Goal: Book appointment/travel/reservation

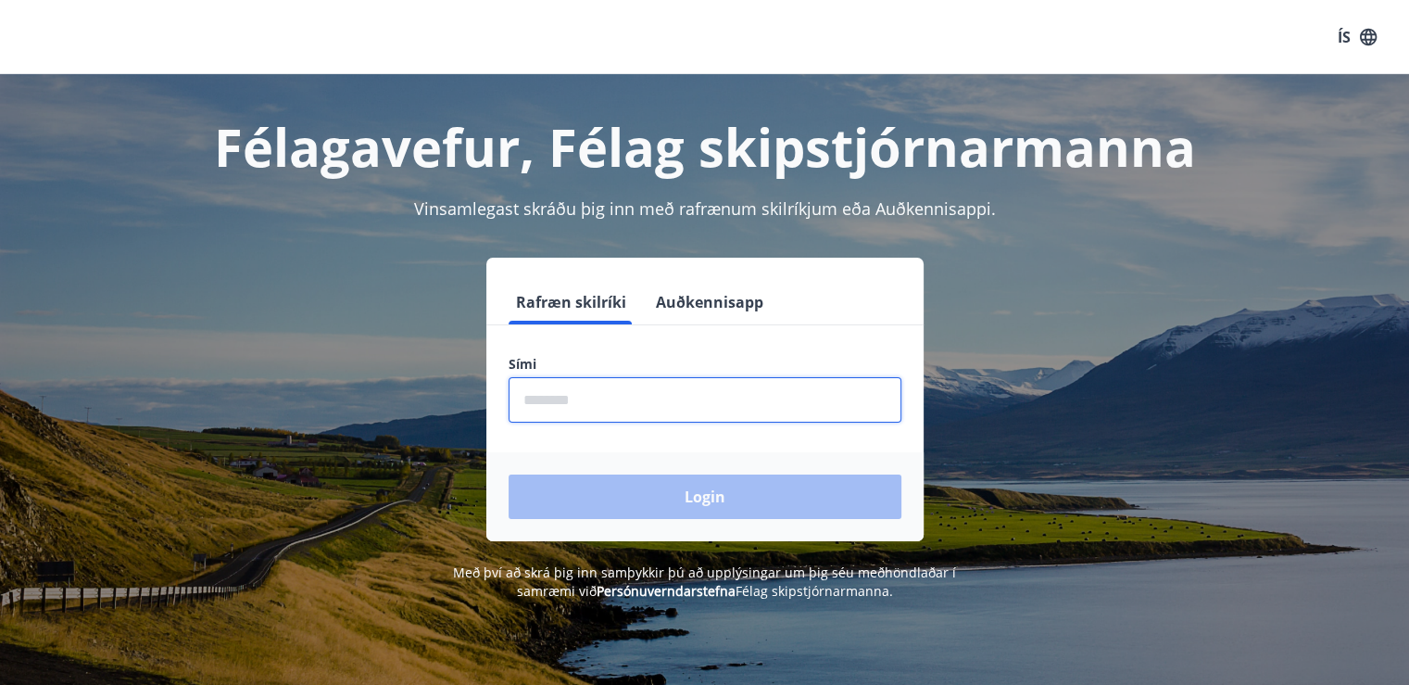
click at [580, 397] on input "phone" at bounding box center [705, 399] width 393 height 45
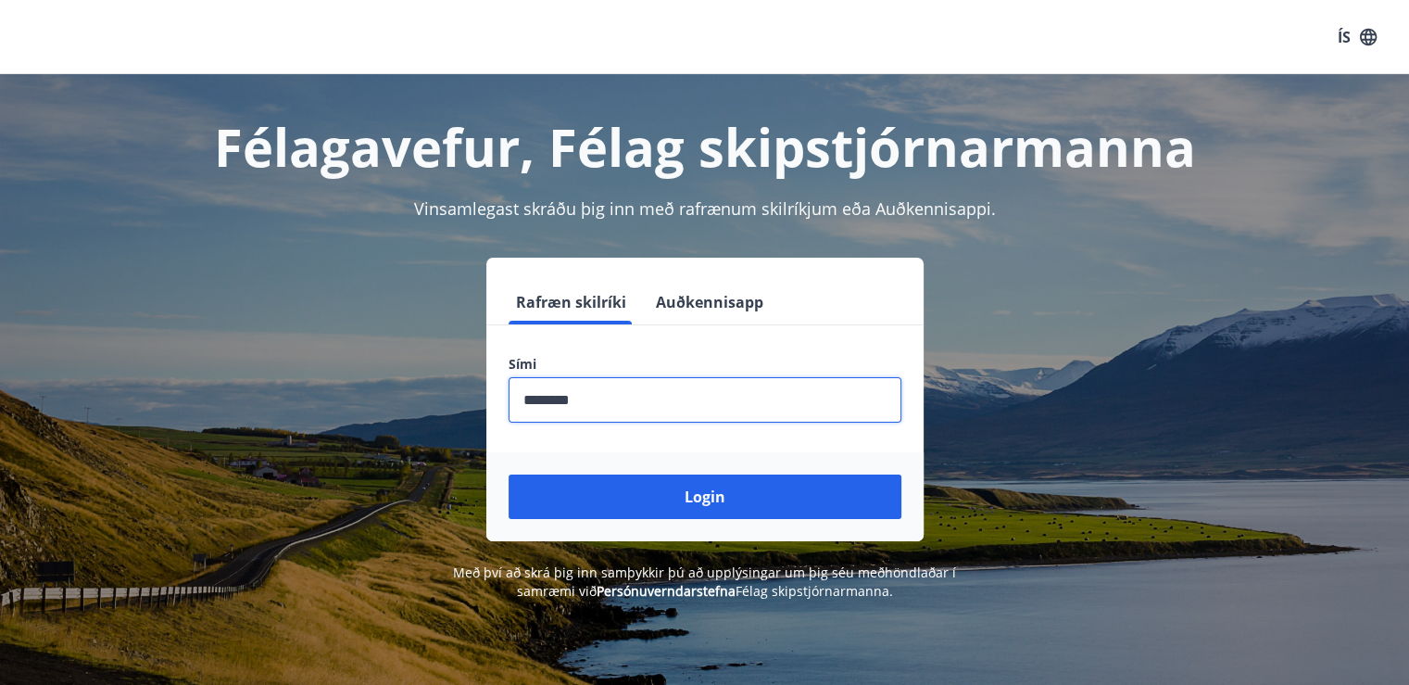
type input "********"
click at [509, 474] on button "Login" at bounding box center [705, 496] width 393 height 44
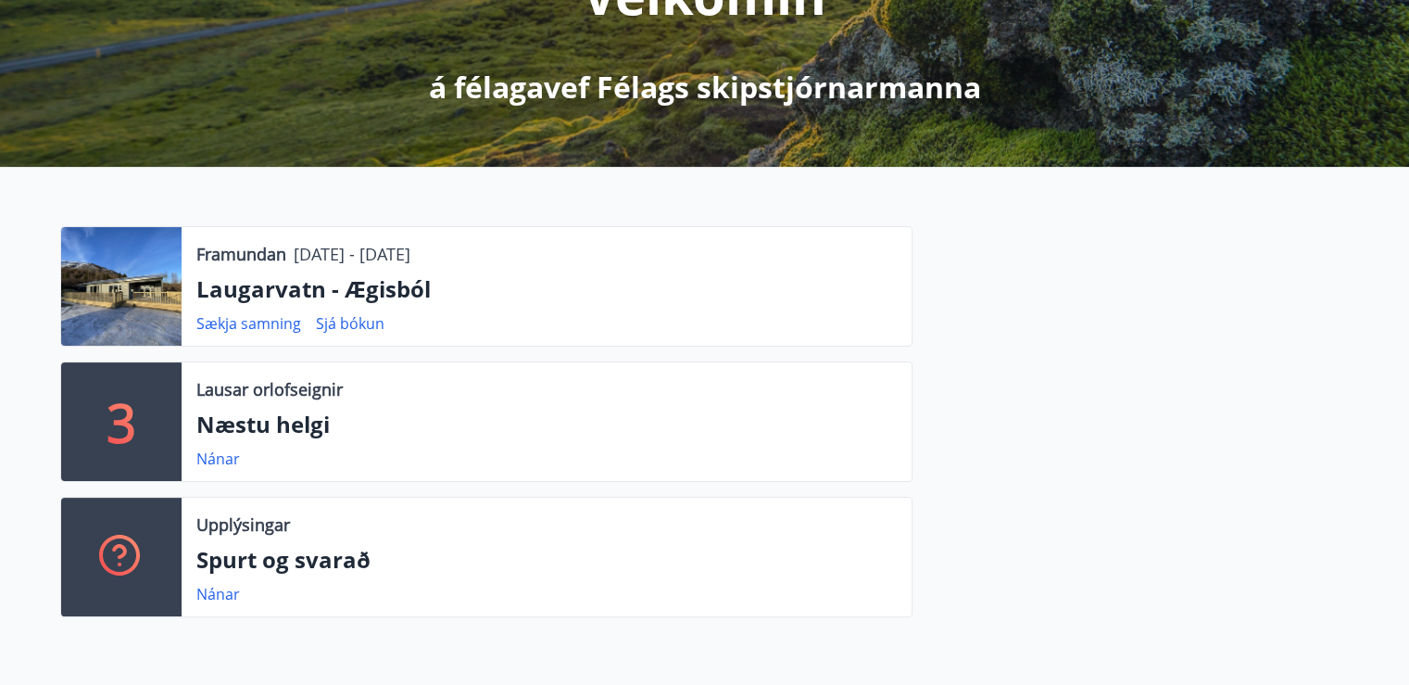
scroll to position [339, 0]
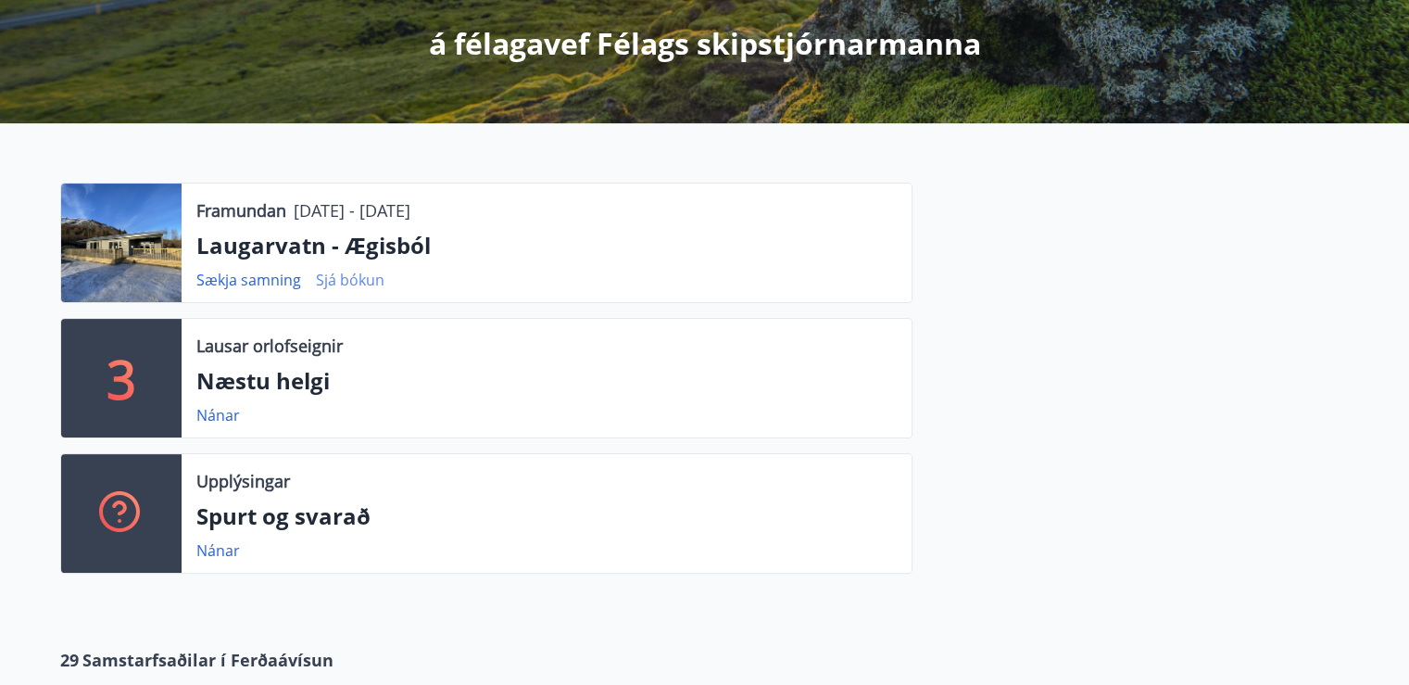
click at [334, 277] on link "Sjá bókun" at bounding box center [350, 280] width 69 height 20
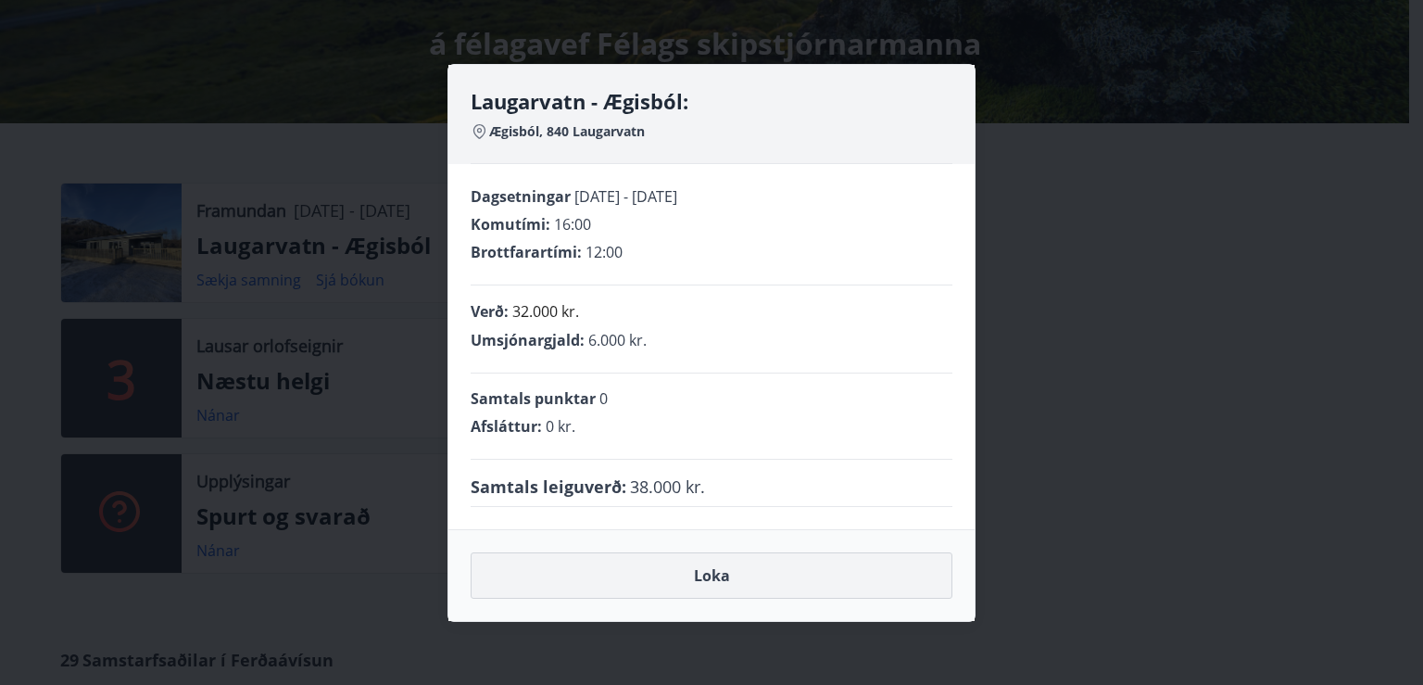
click at [714, 564] on button "Loka" at bounding box center [712, 575] width 482 height 46
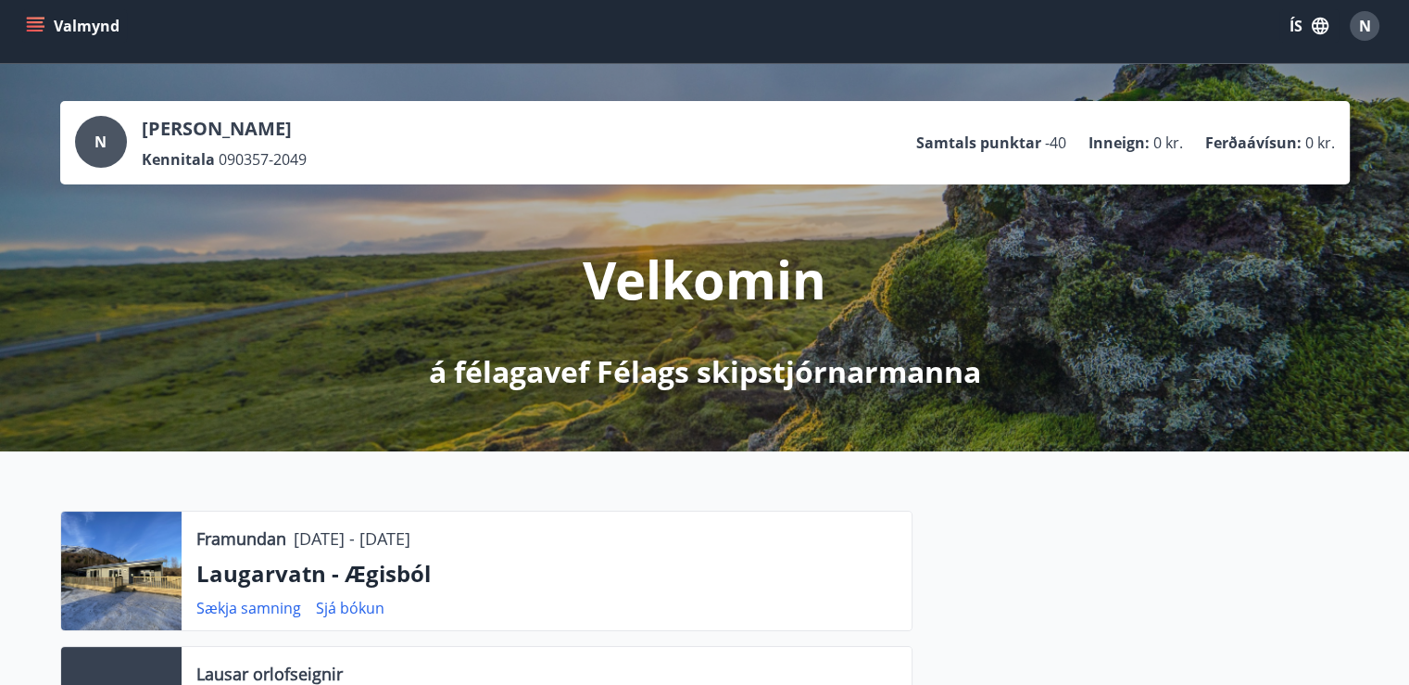
scroll to position [0, 0]
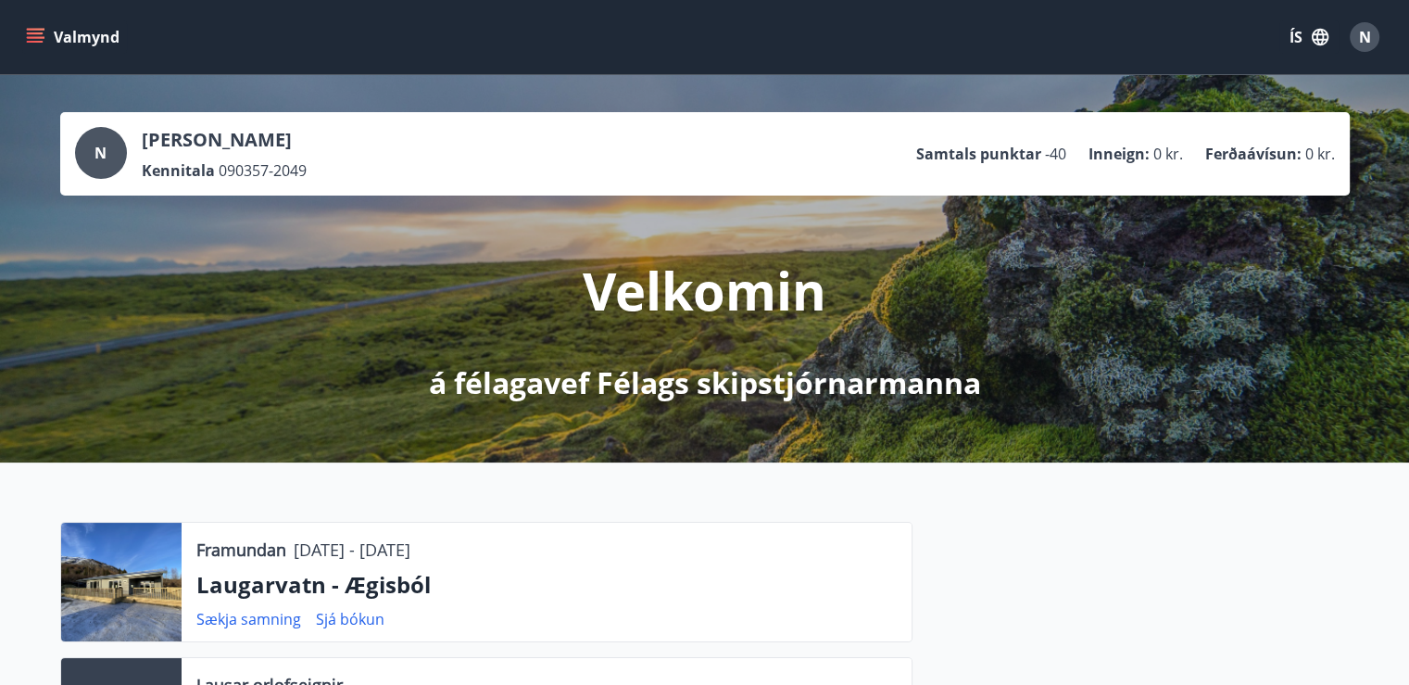
click at [43, 34] on icon "menu" at bounding box center [35, 37] width 19 height 19
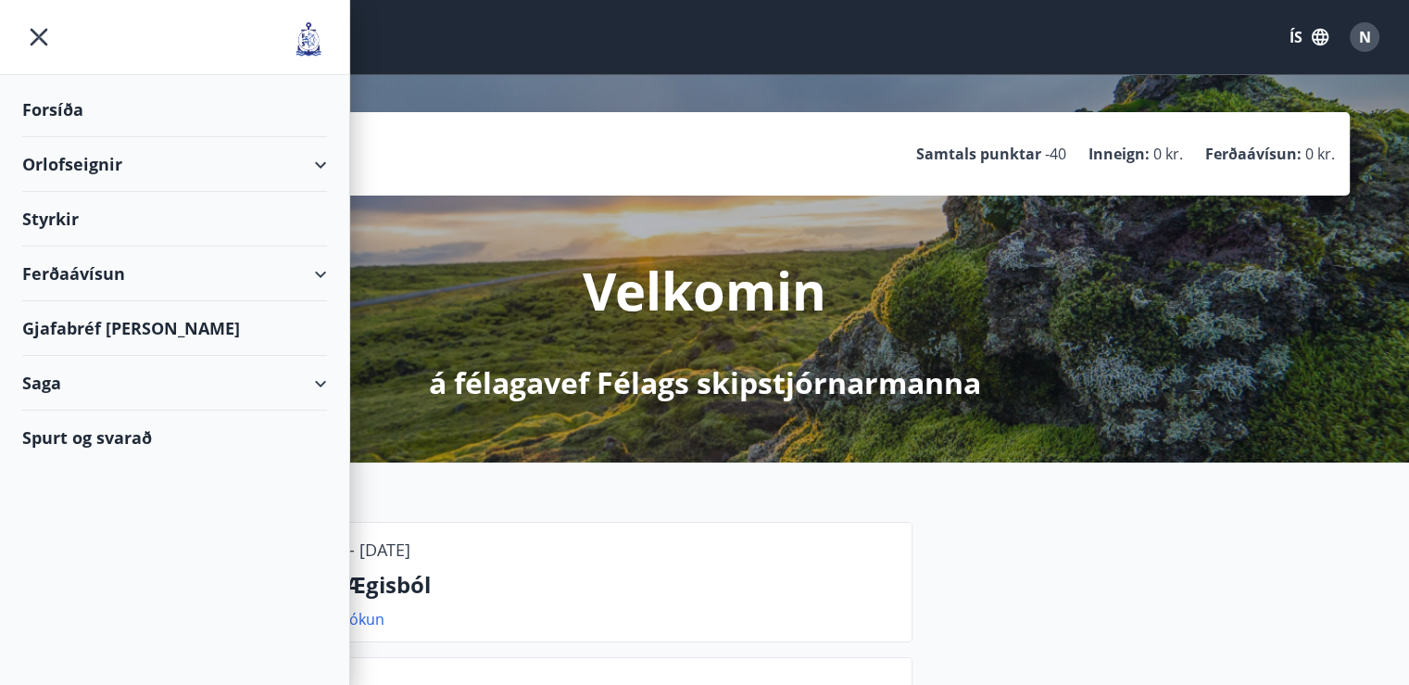
click at [317, 160] on div "Orlofseignir" at bounding box center [174, 164] width 305 height 55
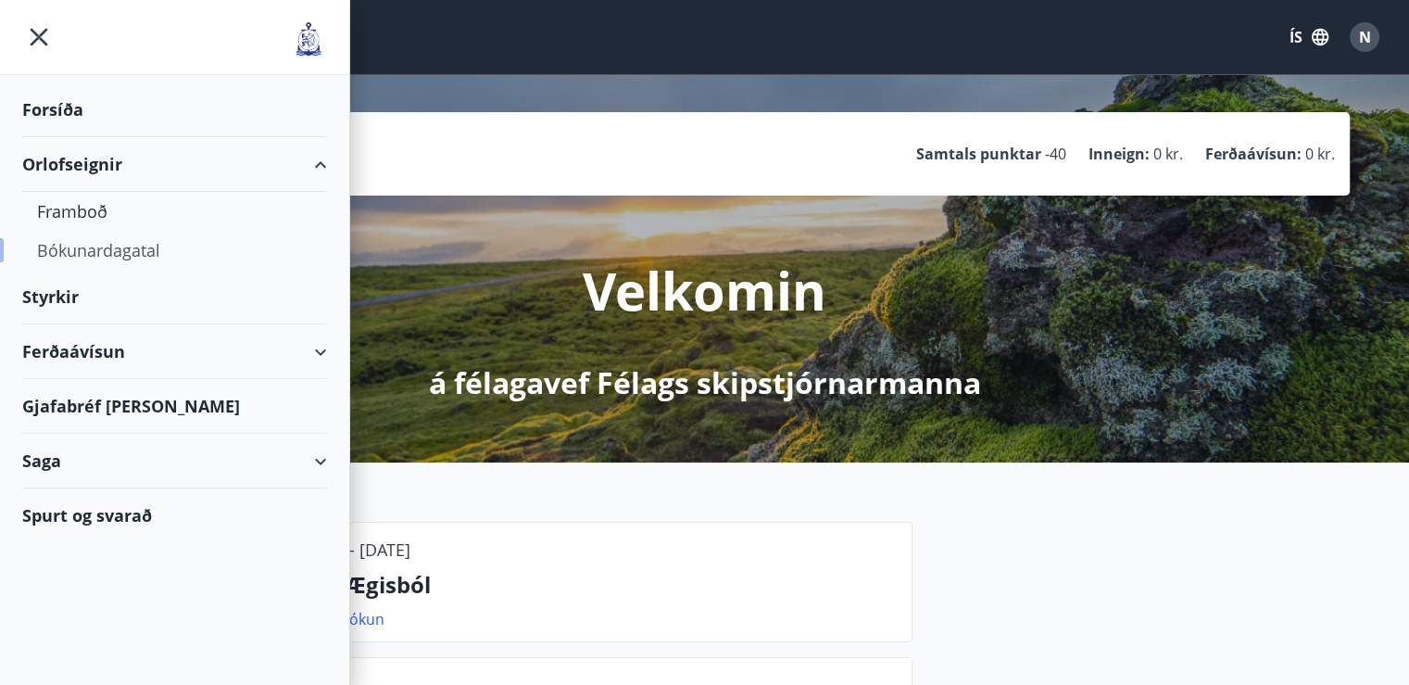
click at [104, 243] on div "Bókunardagatal" at bounding box center [174, 250] width 275 height 39
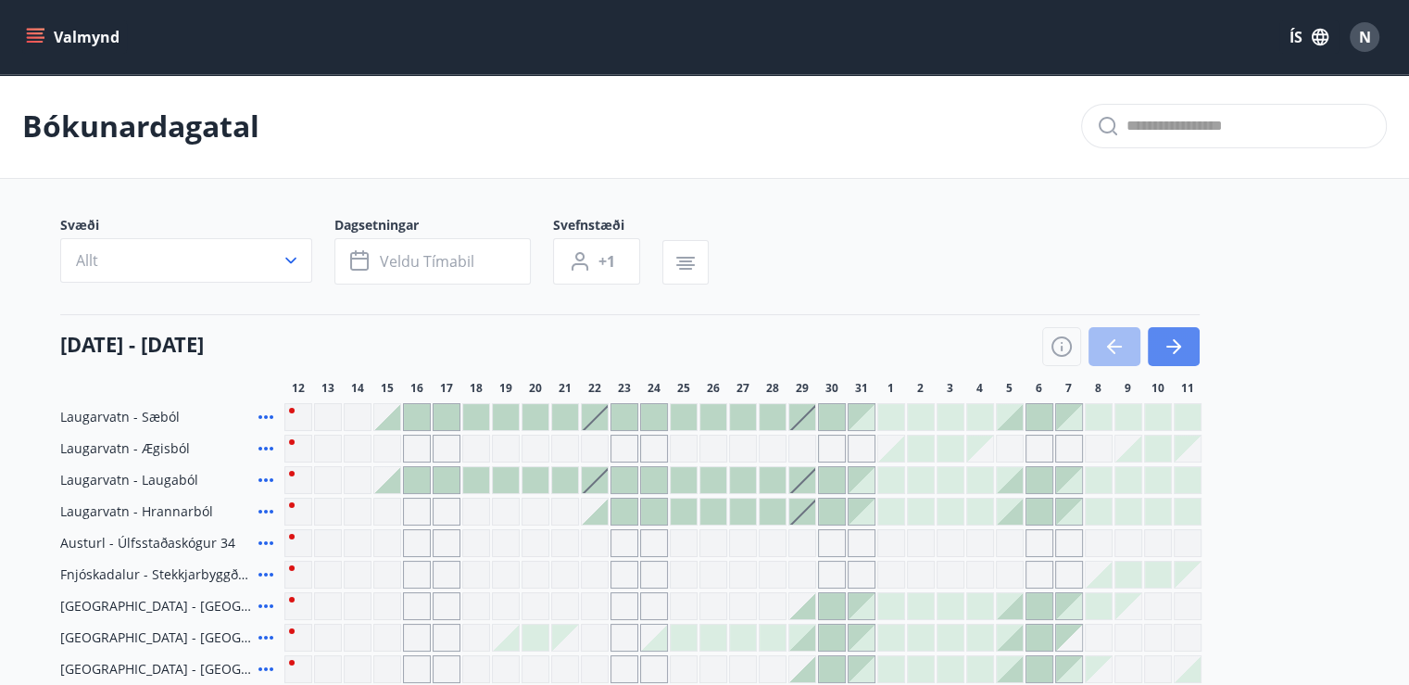
click at [1172, 343] on icon "button" at bounding box center [1174, 346] width 22 height 22
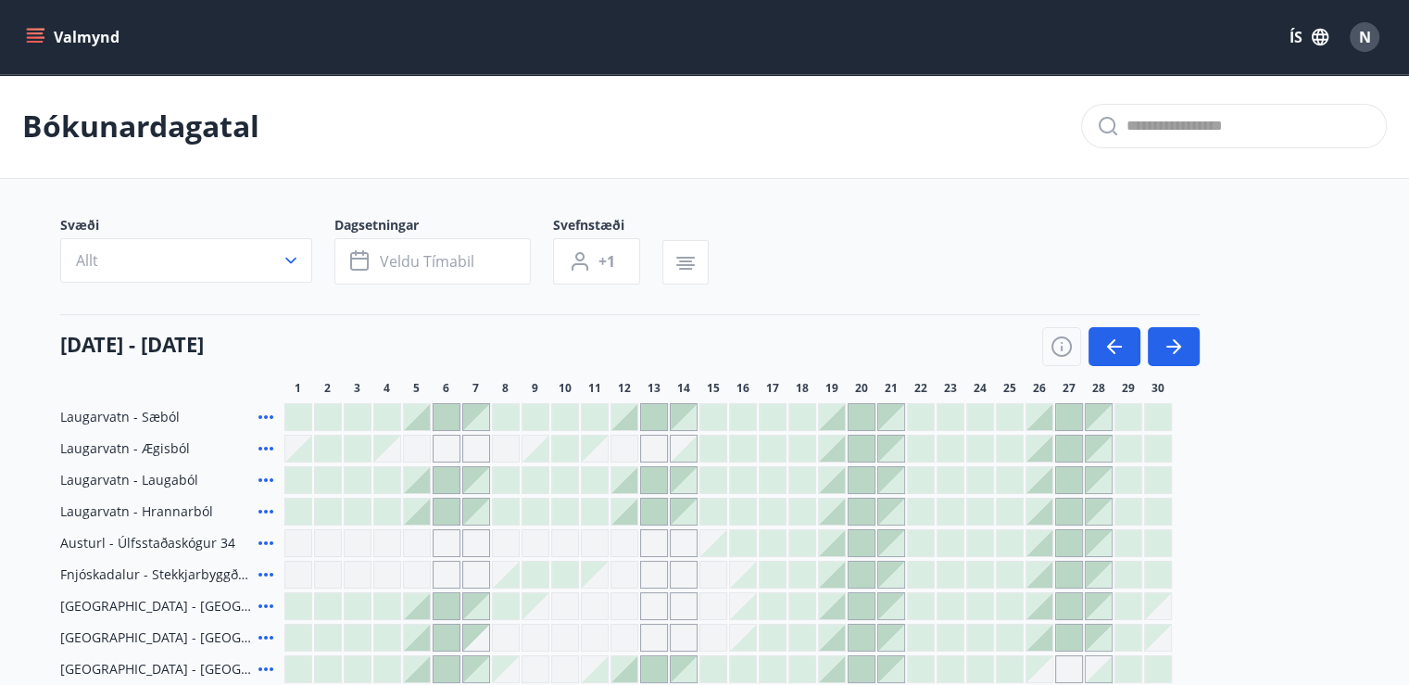
click at [267, 442] on icon at bounding box center [266, 448] width 22 height 22
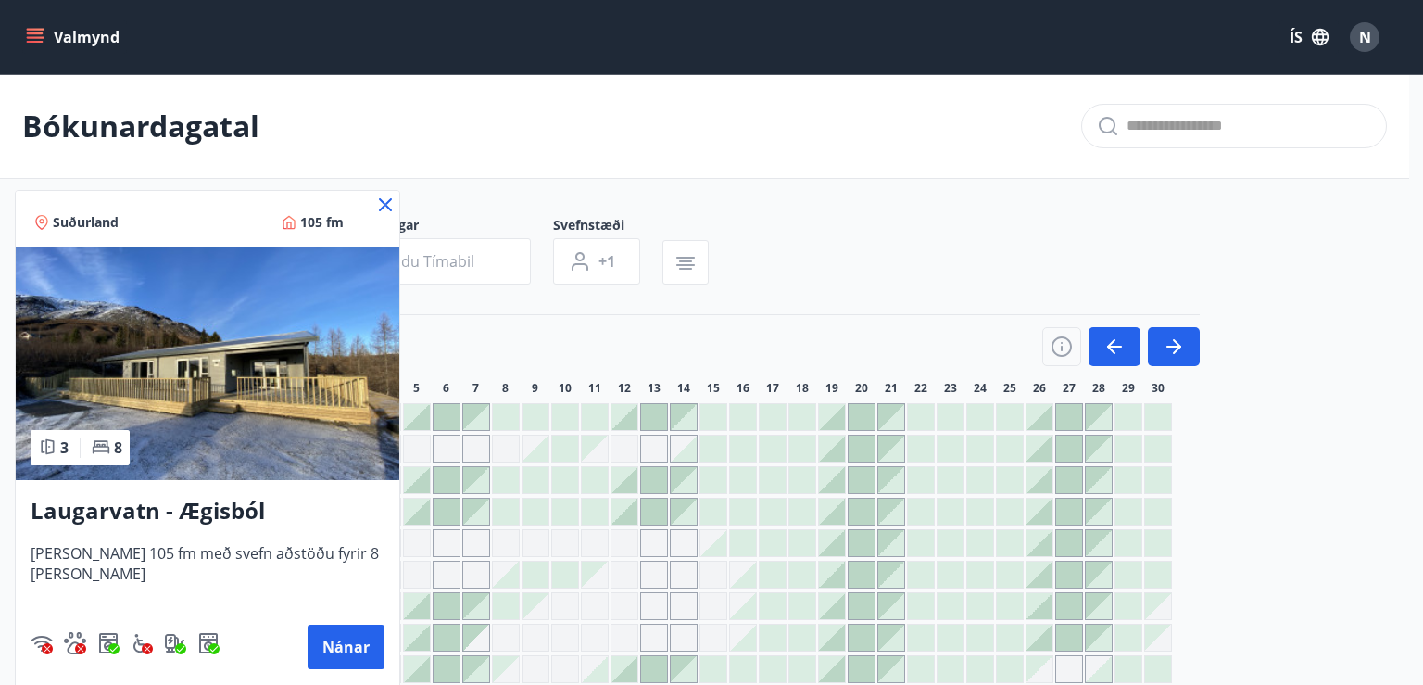
click at [379, 203] on icon at bounding box center [385, 204] width 13 height 13
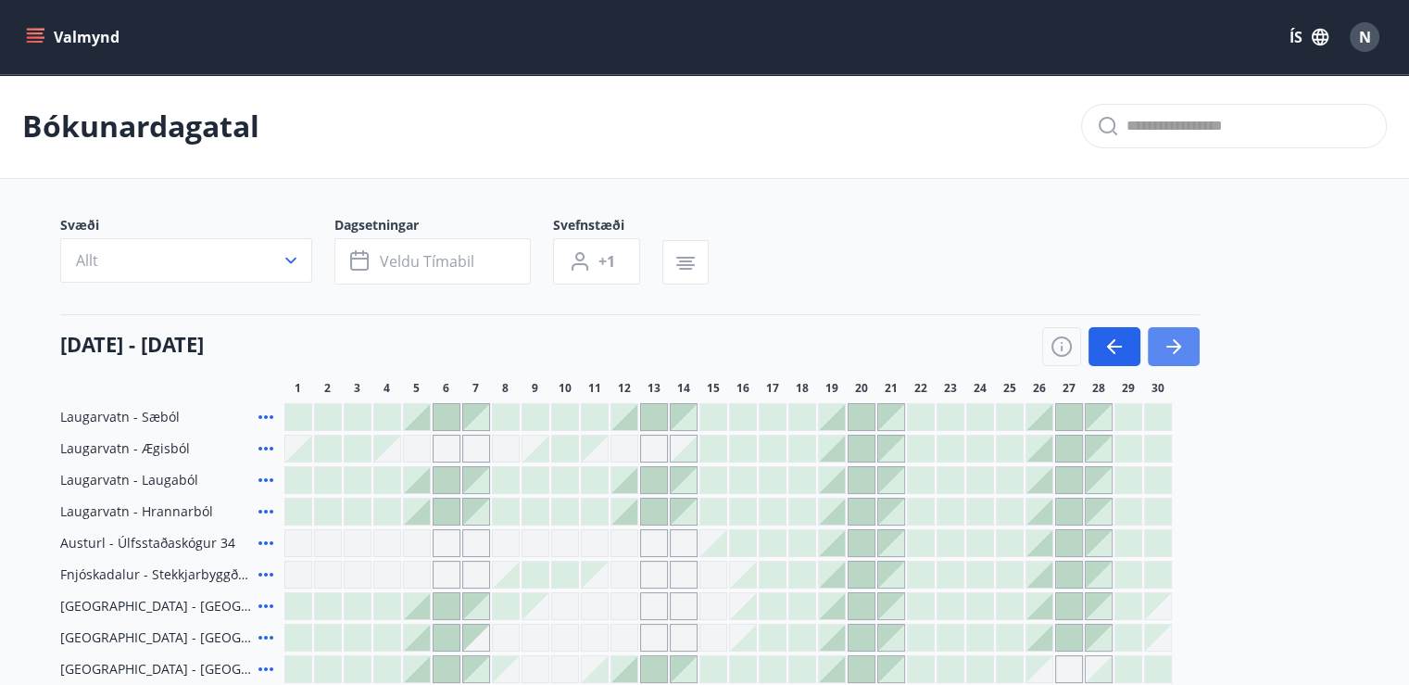
click at [1182, 344] on icon "button" at bounding box center [1174, 346] width 22 height 22
